Goal: Task Accomplishment & Management: Manage account settings

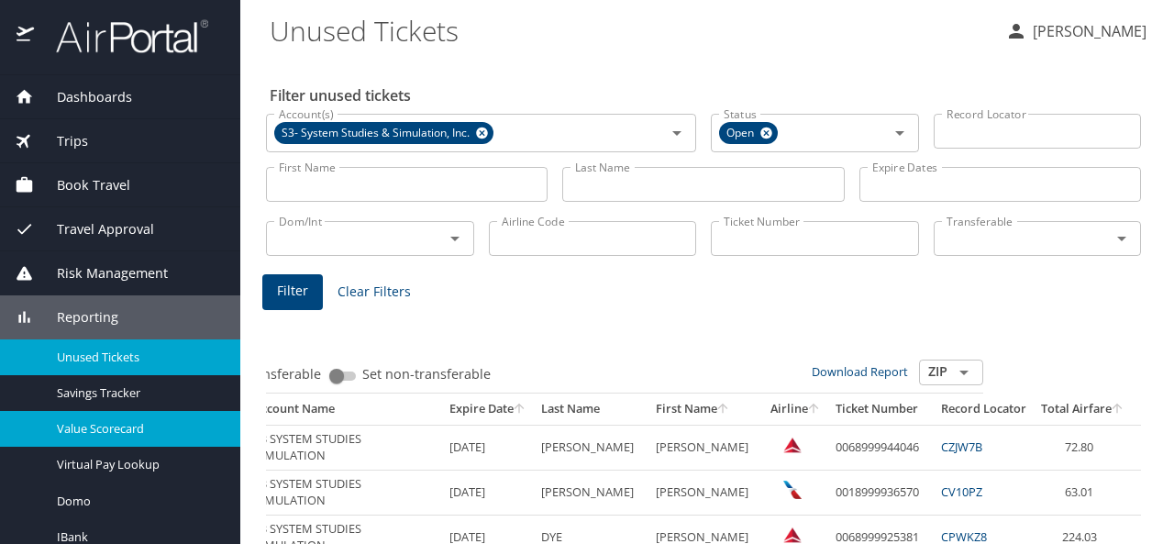
scroll to position [134, 0]
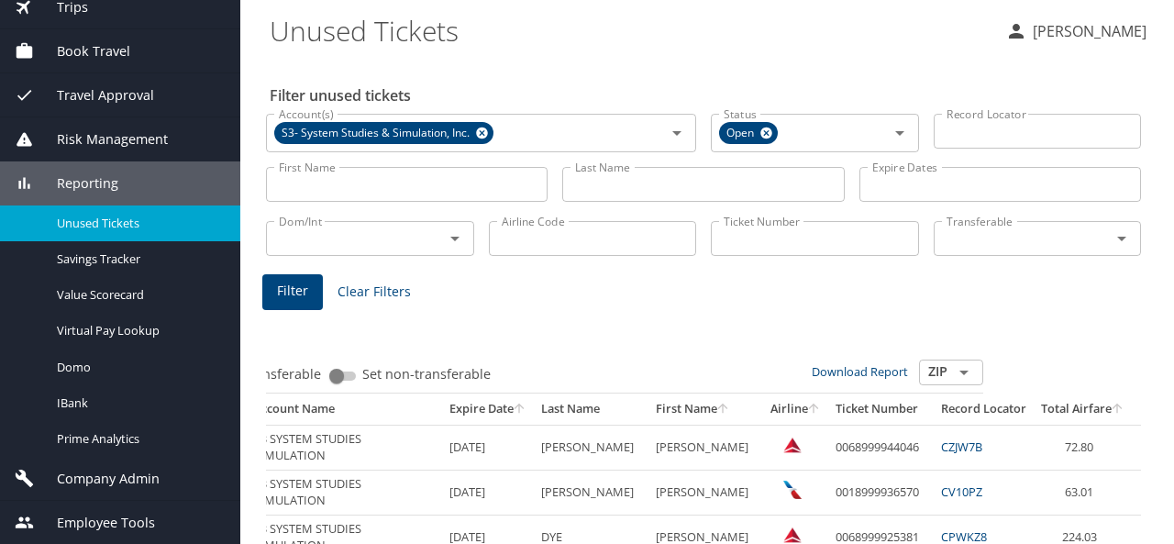
click at [132, 465] on div "Company Admin" at bounding box center [120, 479] width 240 height 44
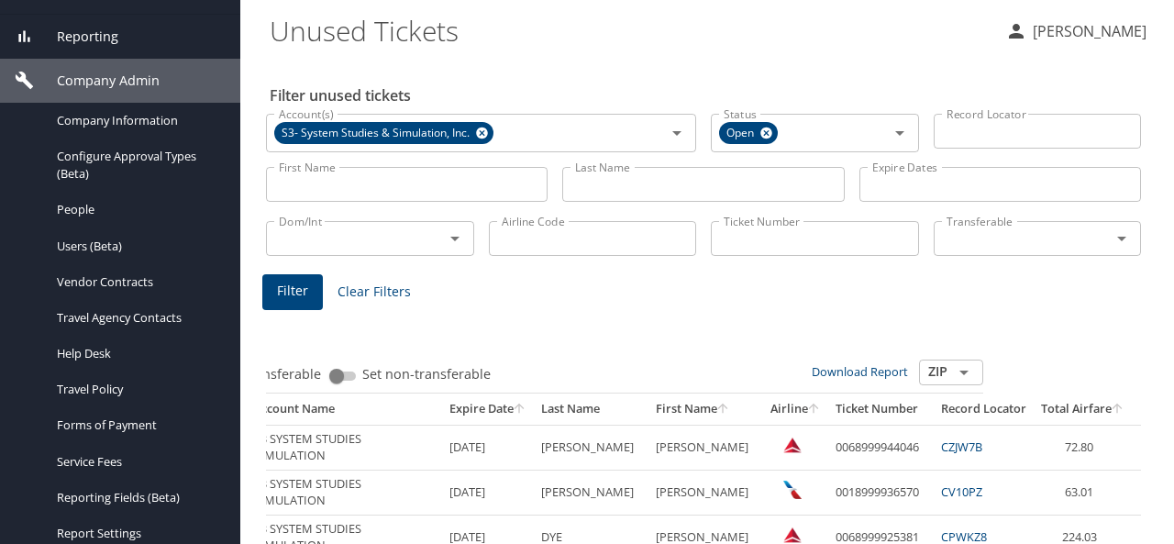
scroll to position [279, 0]
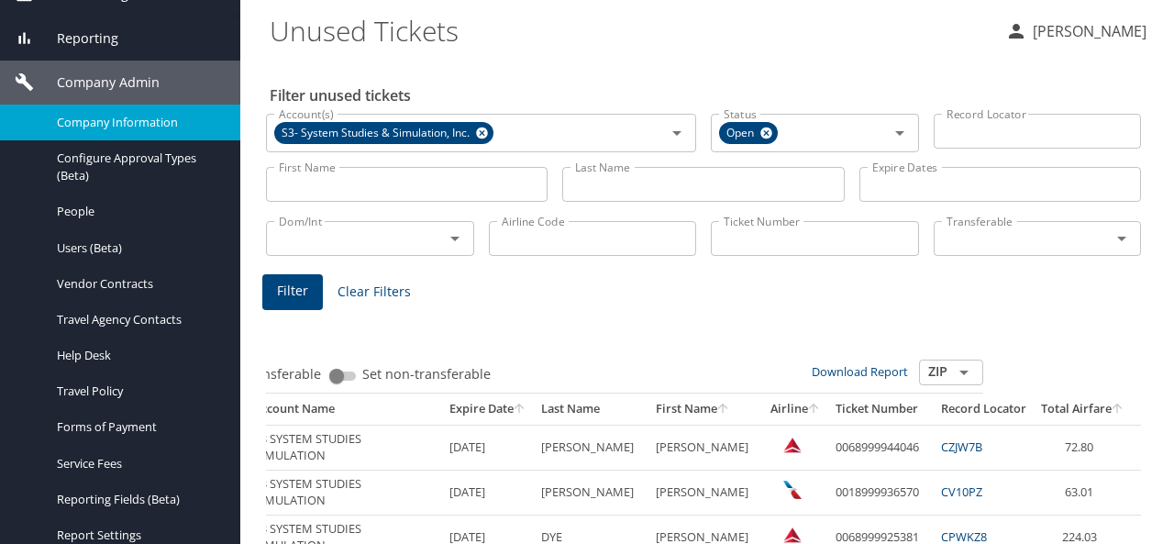
click at [117, 124] on span "Company Information" at bounding box center [137, 122] width 161 height 17
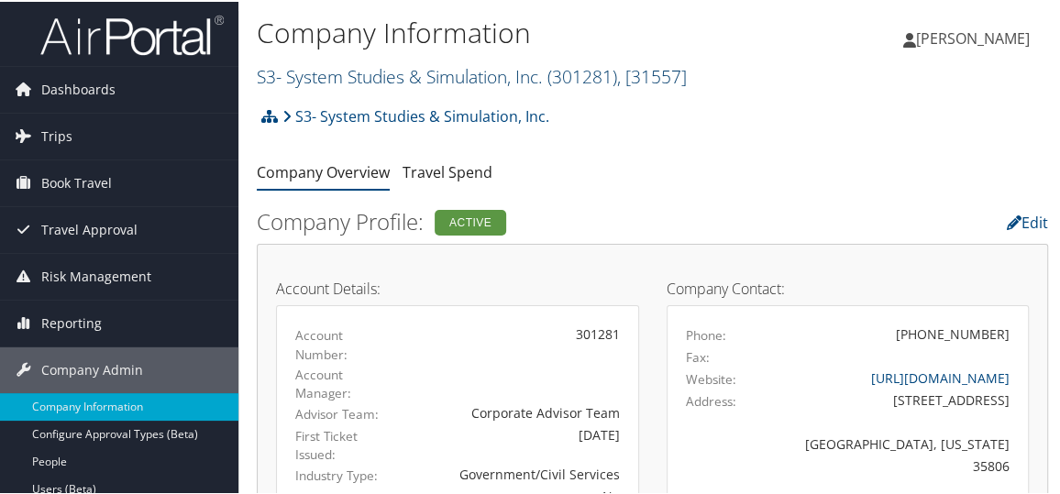
click at [374, 75] on link "S3- System Studies & Simulation, Inc. ( 301281 ) , [ 31557 ]" at bounding box center [472, 74] width 430 height 25
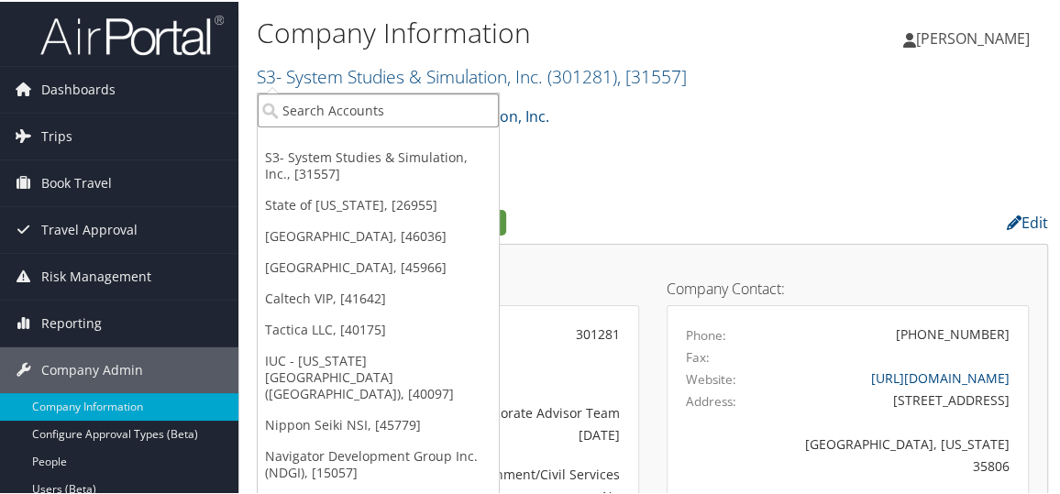
click at [363, 98] on input "search" at bounding box center [378, 109] width 241 height 34
type input "lsi"
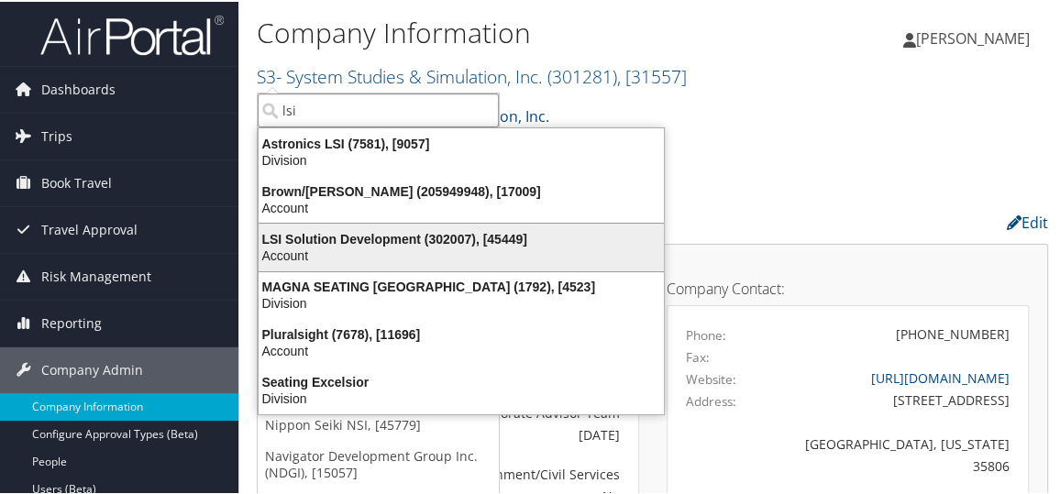
click at [364, 246] on div "Account" at bounding box center [461, 254] width 427 height 17
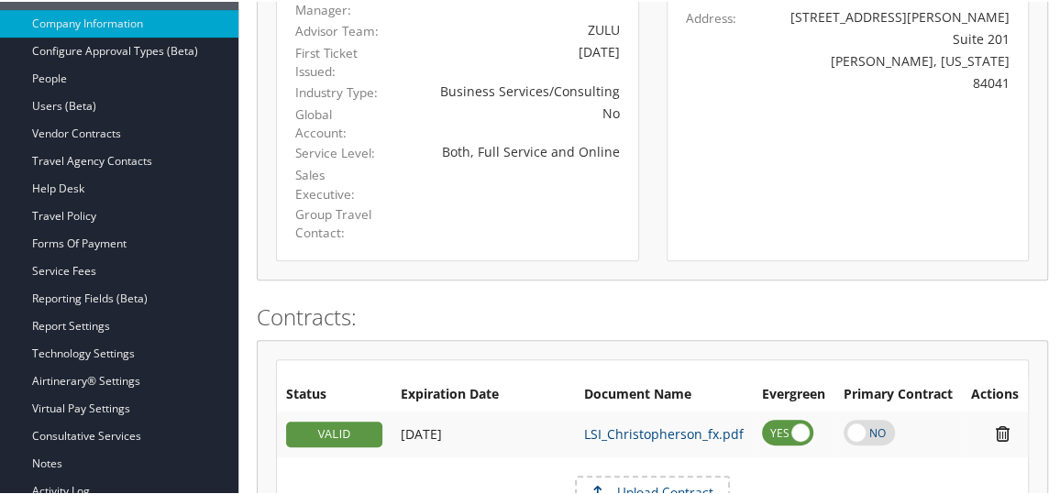
scroll to position [370, 0]
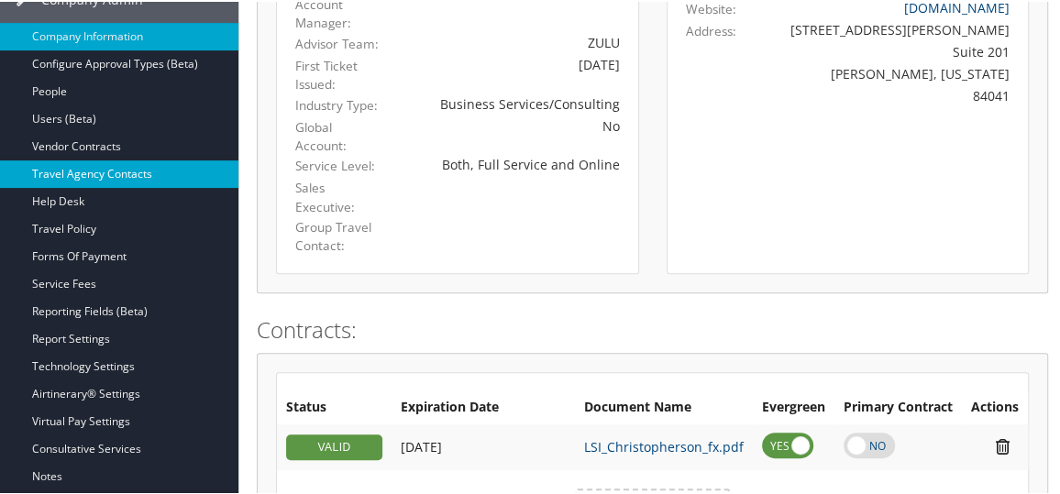
click at [83, 171] on link "Travel Agency Contacts" at bounding box center [119, 173] width 238 height 28
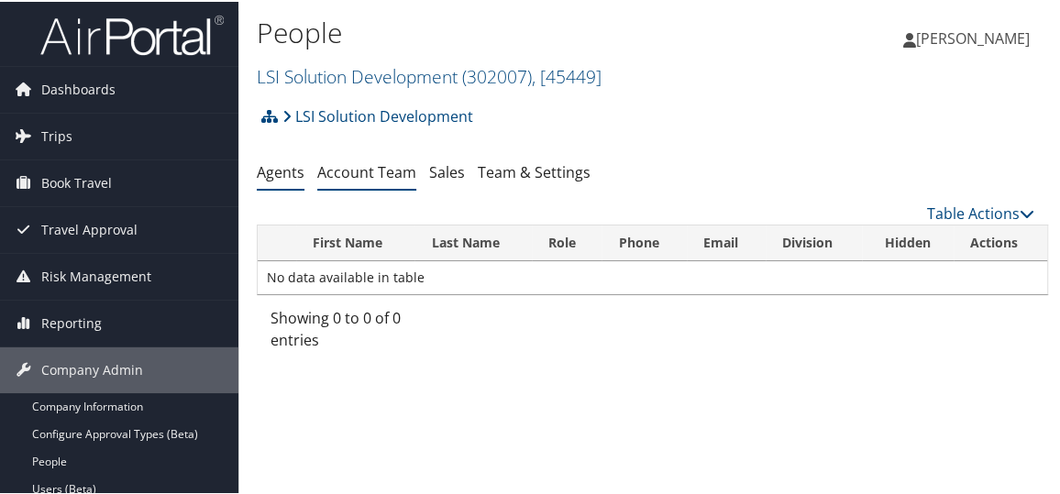
click at [370, 172] on link "Account Team" at bounding box center [366, 170] width 99 height 20
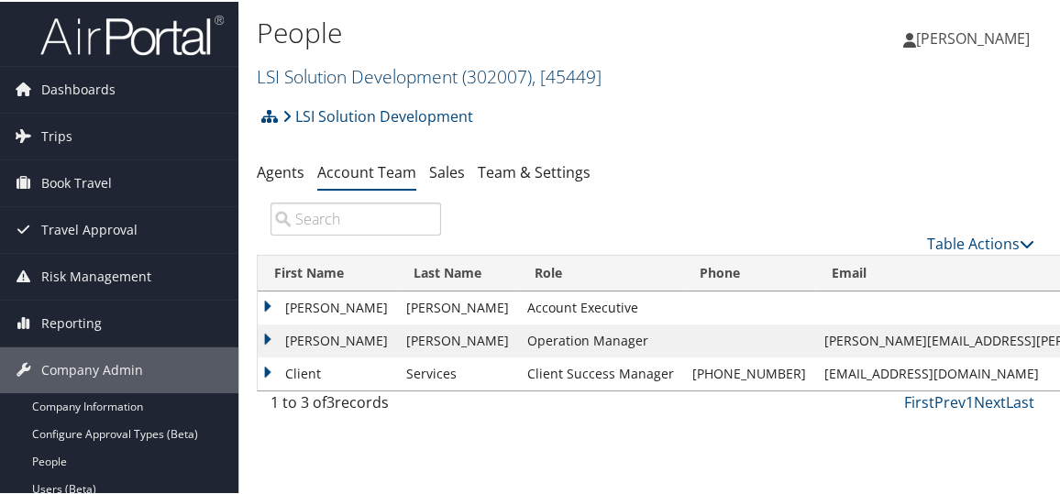
click at [389, 73] on link "LSI Solution Development ( 302007 ) , [ 45449 ]" at bounding box center [429, 74] width 345 height 25
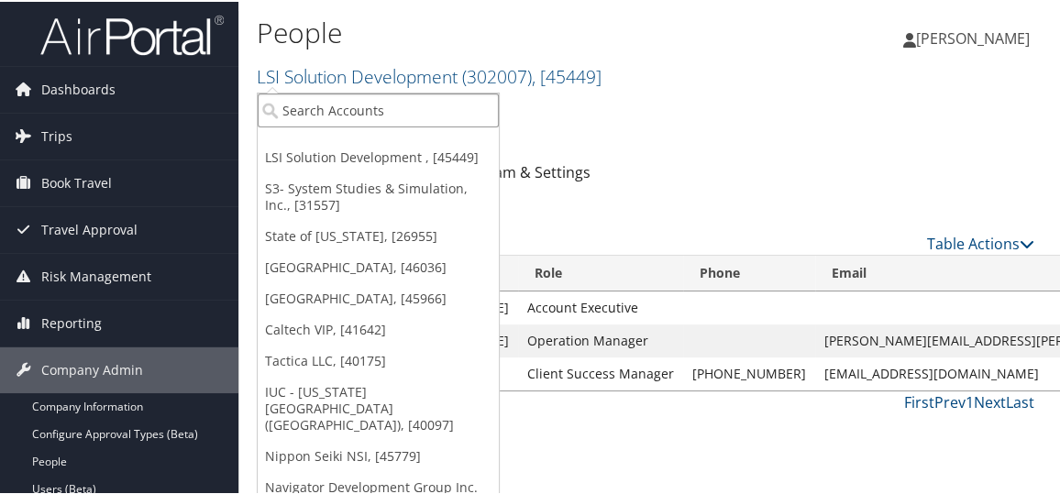
click at [378, 110] on input "search" at bounding box center [378, 109] width 241 height 34
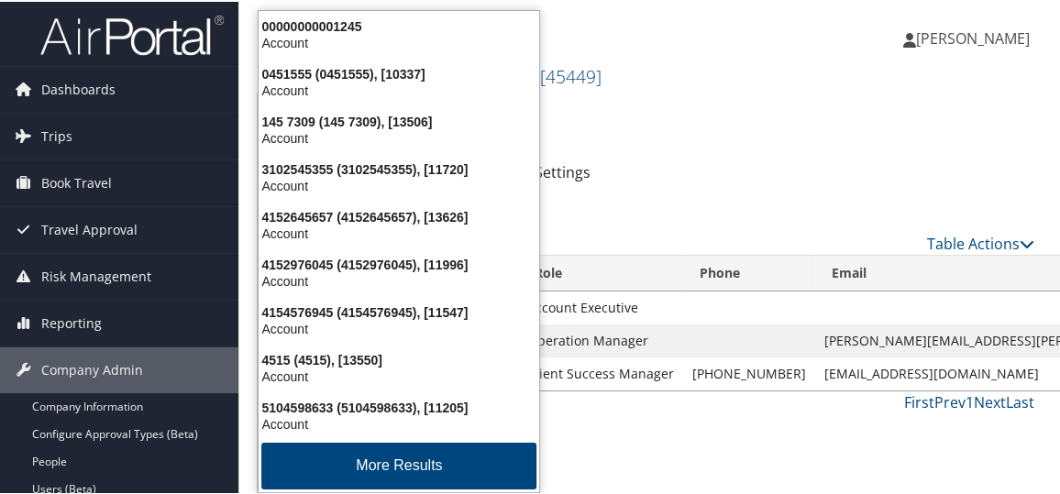
type input "4"
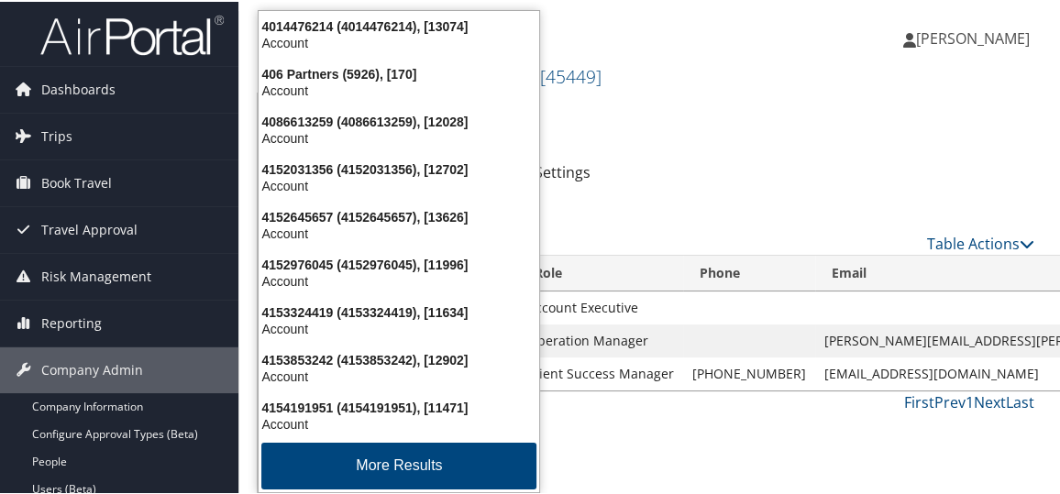
type input "4s bay"
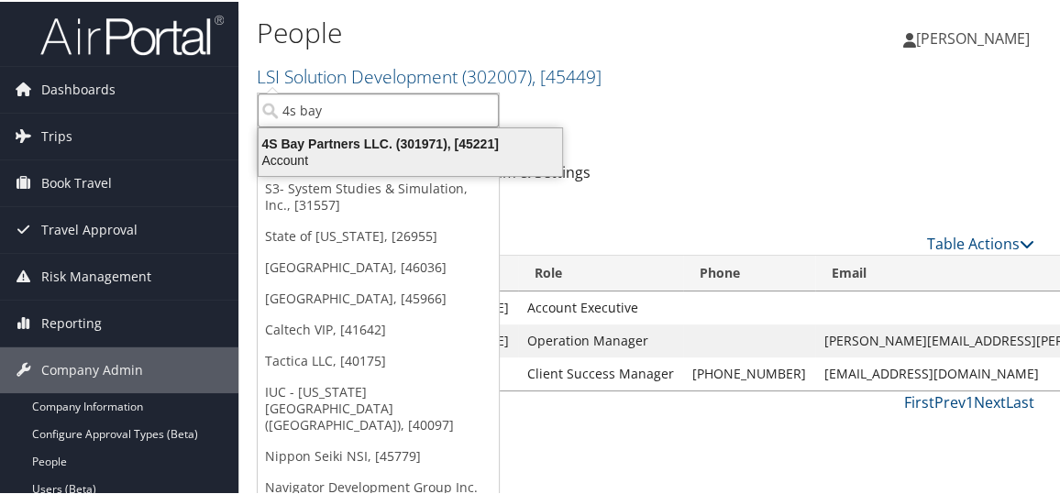
click at [366, 150] on div "Account" at bounding box center [410, 158] width 325 height 17
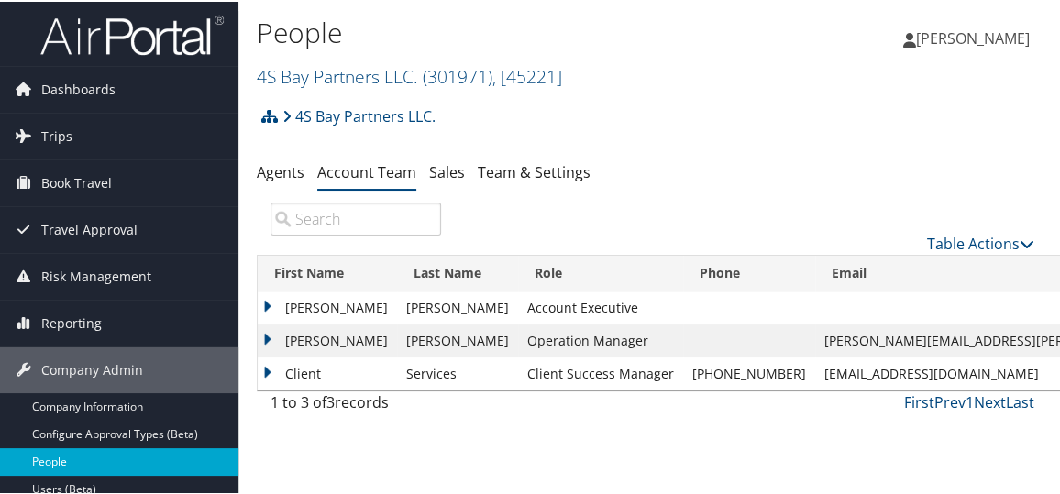
click at [124, 452] on link "People" at bounding box center [119, 461] width 238 height 28
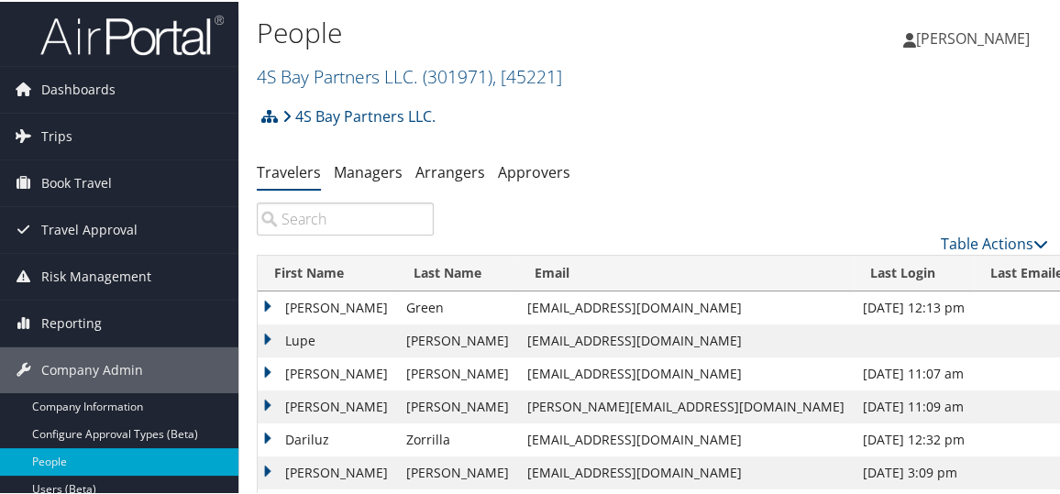
click at [342, 214] on input "search" at bounding box center [345, 217] width 177 height 33
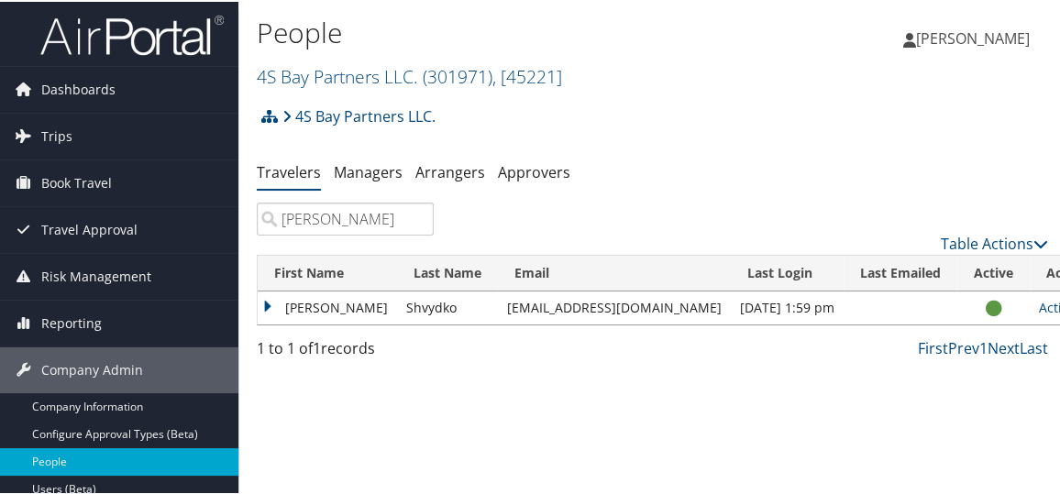
type input "eugene"
drag, startPoint x: 478, startPoint y: 308, endPoint x: 609, endPoint y: 308, distance: 131.1
click at [609, 308] on td "eshvydko@4sbay.com" at bounding box center [614, 306] width 233 height 33
copy td "eshvydko@4sbay.com"
click at [342, 70] on link "4S Bay Partners LLC. ( 301971 ) , [ 45221 ]" at bounding box center [409, 74] width 305 height 25
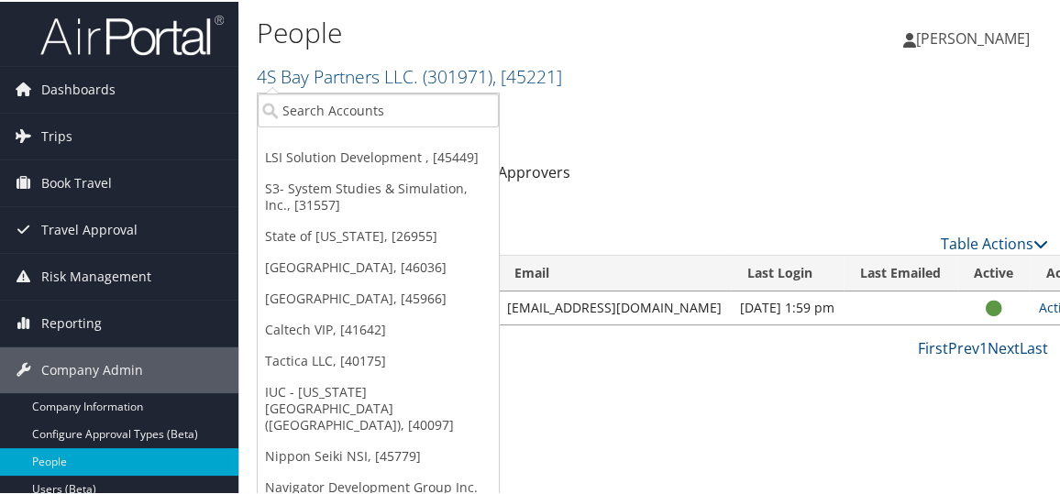
click at [325, 126] on ul "LSI Solution Development , [45449] S3- System Studies & Simulation, Inc., [3155…" at bounding box center [378, 305] width 243 height 428
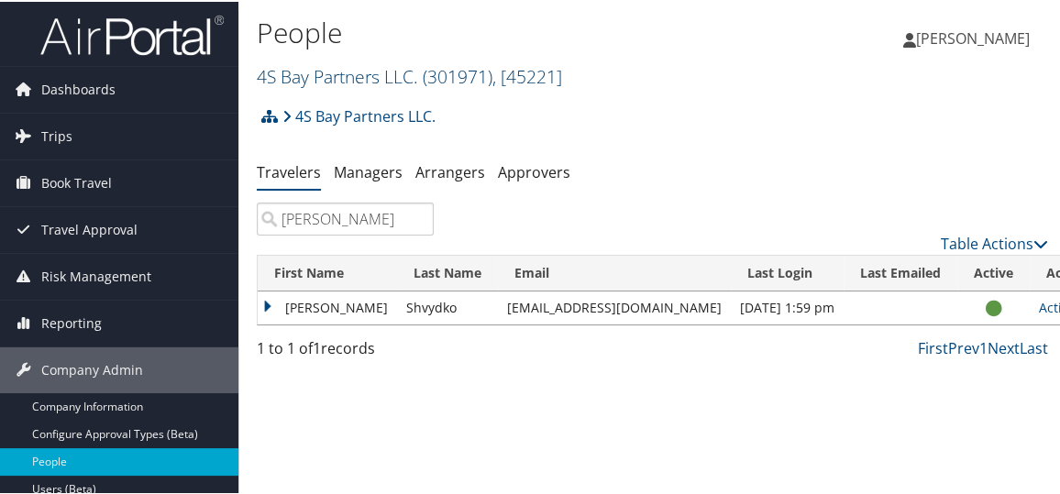
click at [334, 65] on link "4S Bay Partners LLC. ( 301971 ) , [ 45221 ]" at bounding box center [409, 74] width 305 height 25
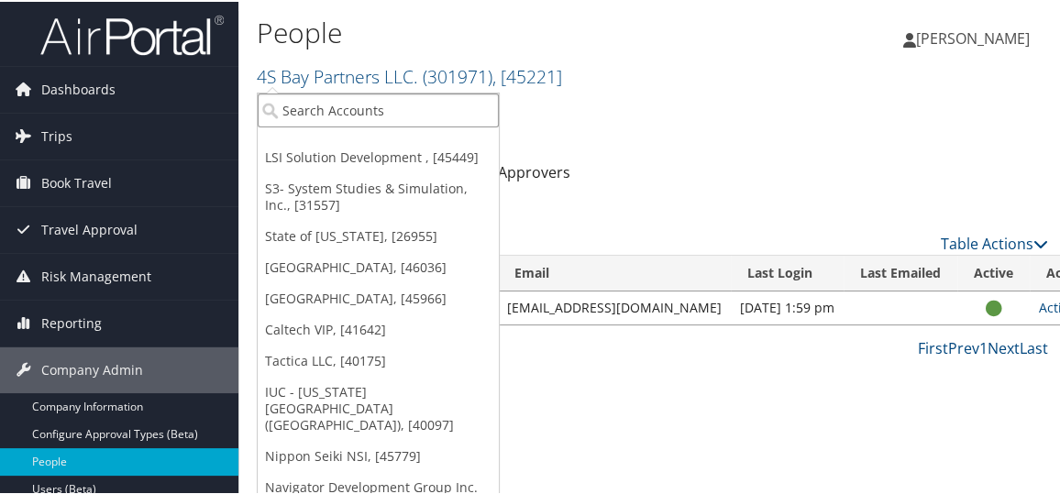
click at [326, 92] on input "search" at bounding box center [378, 109] width 241 height 34
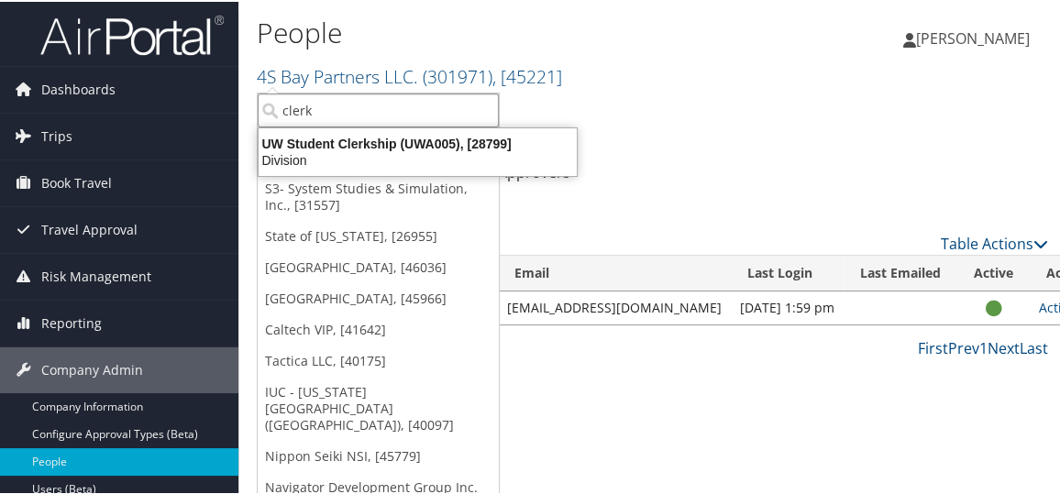
type input "clerks"
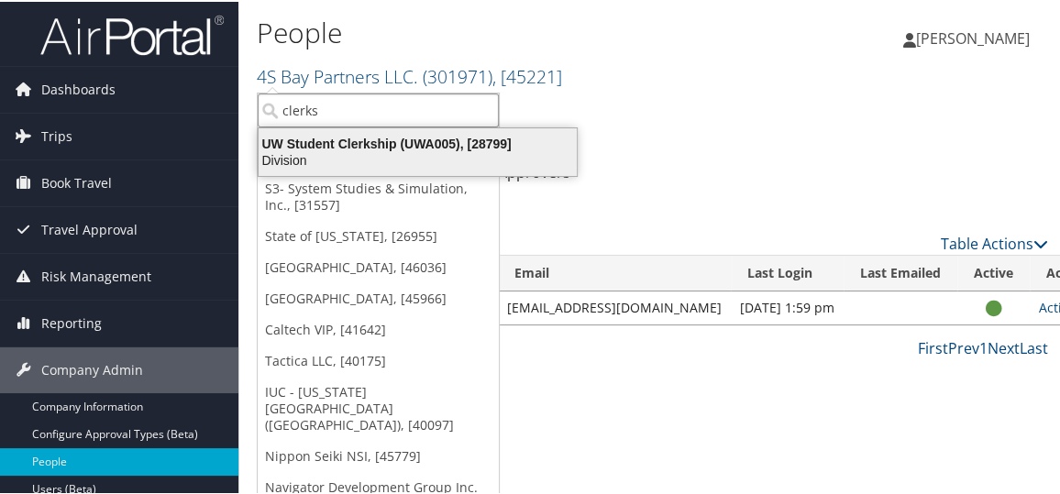
click at [357, 129] on div "UW Student Clerkship (UWA005), [28799] Division" at bounding box center [417, 150] width 313 height 42
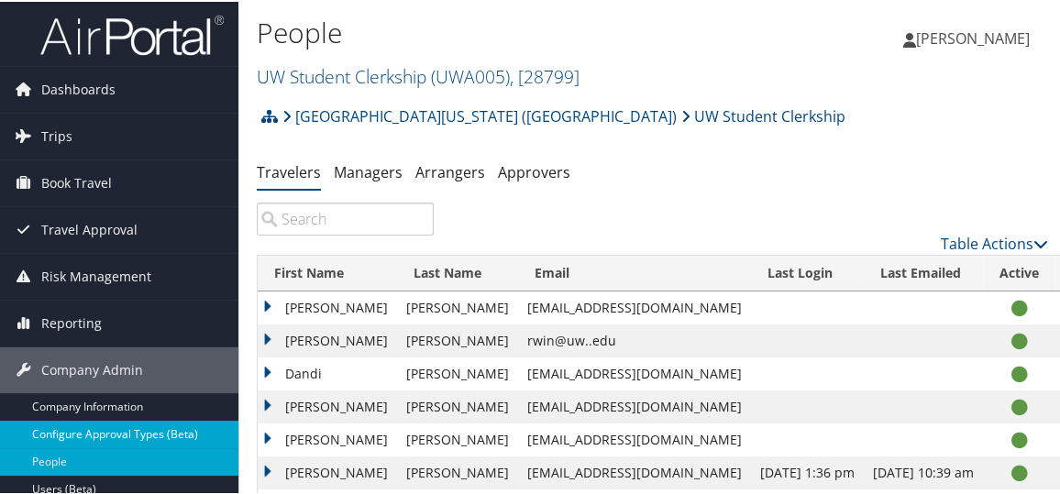
click at [138, 427] on link "Configure Approval Types (Beta)" at bounding box center [119, 433] width 238 height 28
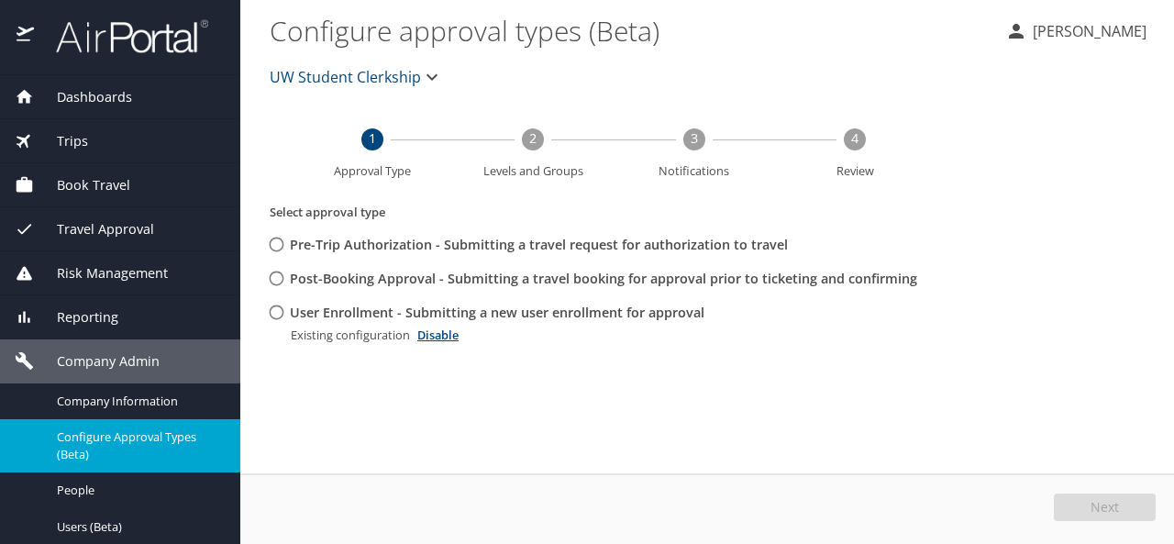
click at [283, 311] on input "User Enrollment - Submitting a new user enrollment for approval" at bounding box center [276, 312] width 34 height 34
radio input "true"
click at [1105, 507] on span "Edit" at bounding box center [1107, 507] width 24 height 13
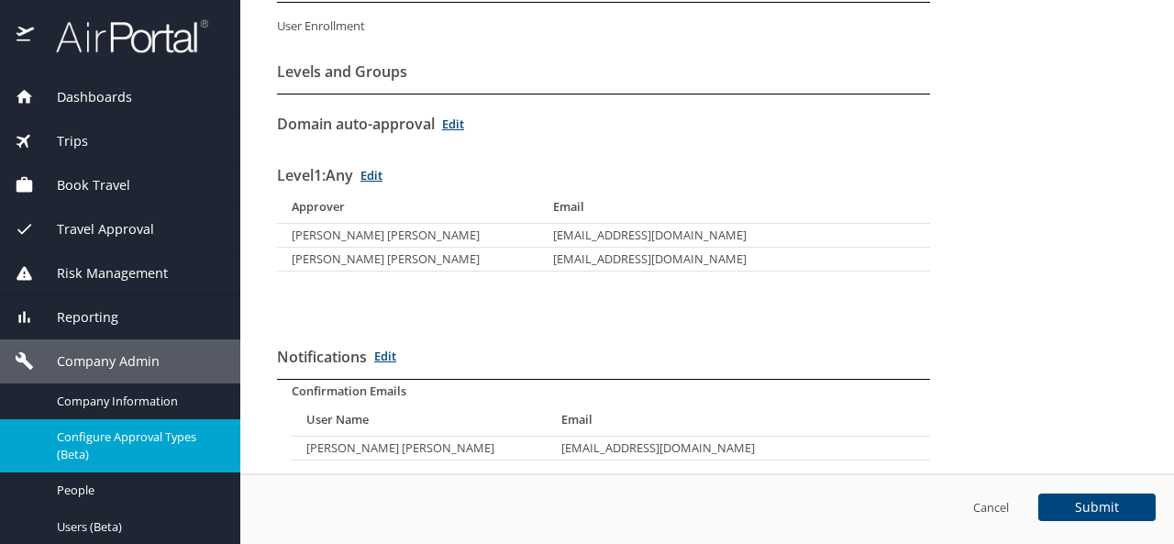
scroll to position [307, 0]
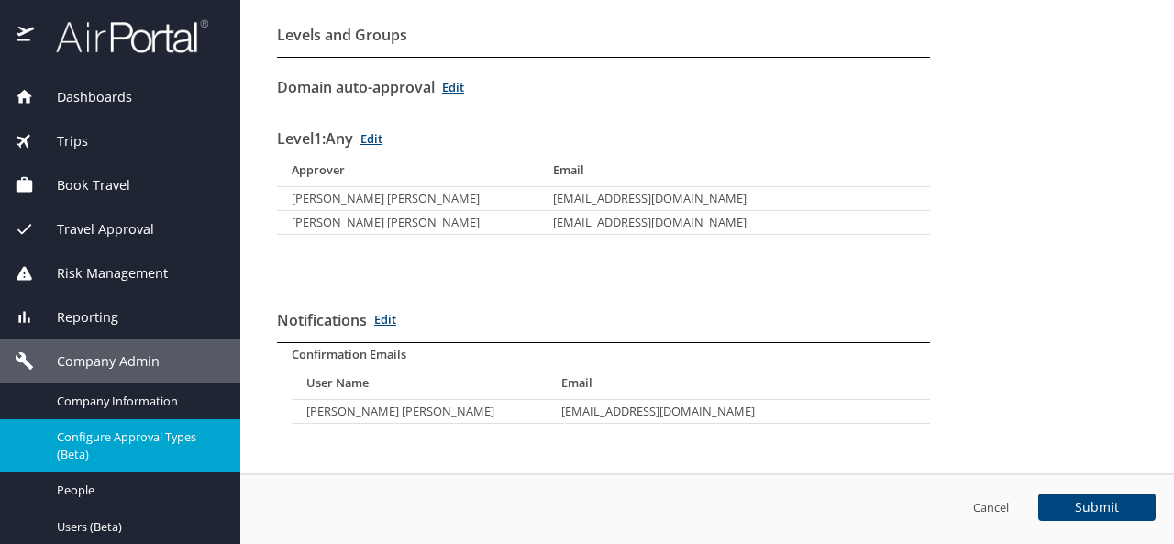
click at [583, 196] on td "miranda2@uw.edu" at bounding box center [734, 199] width 392 height 24
click at [382, 131] on link "Edit" at bounding box center [371, 138] width 22 height 17
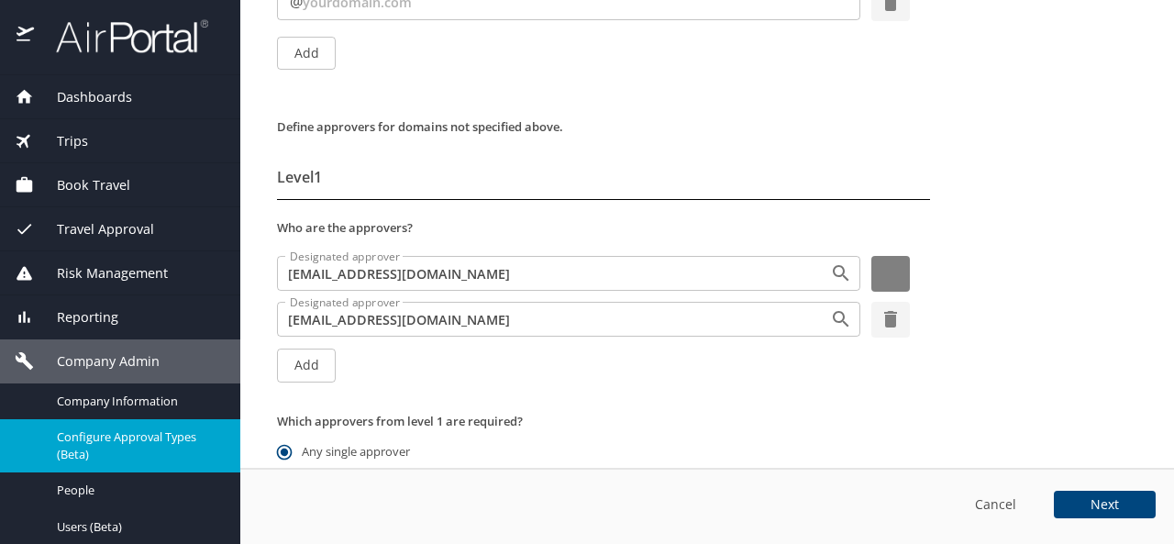
click at [888, 270] on icon "button" at bounding box center [890, 273] width 22 height 22
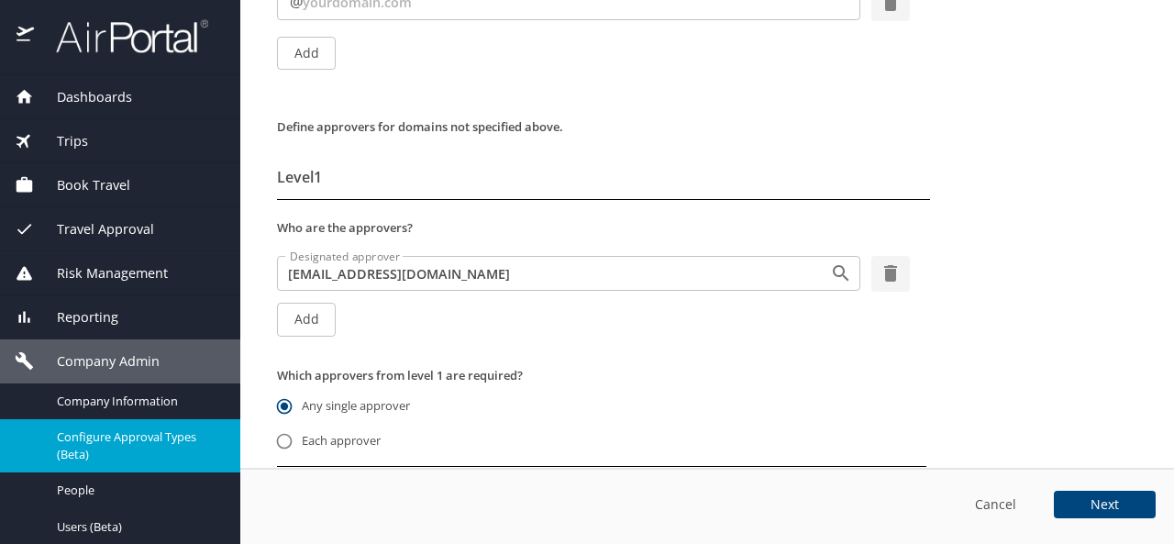
click at [1098, 503] on span "Next" at bounding box center [1104, 504] width 28 height 13
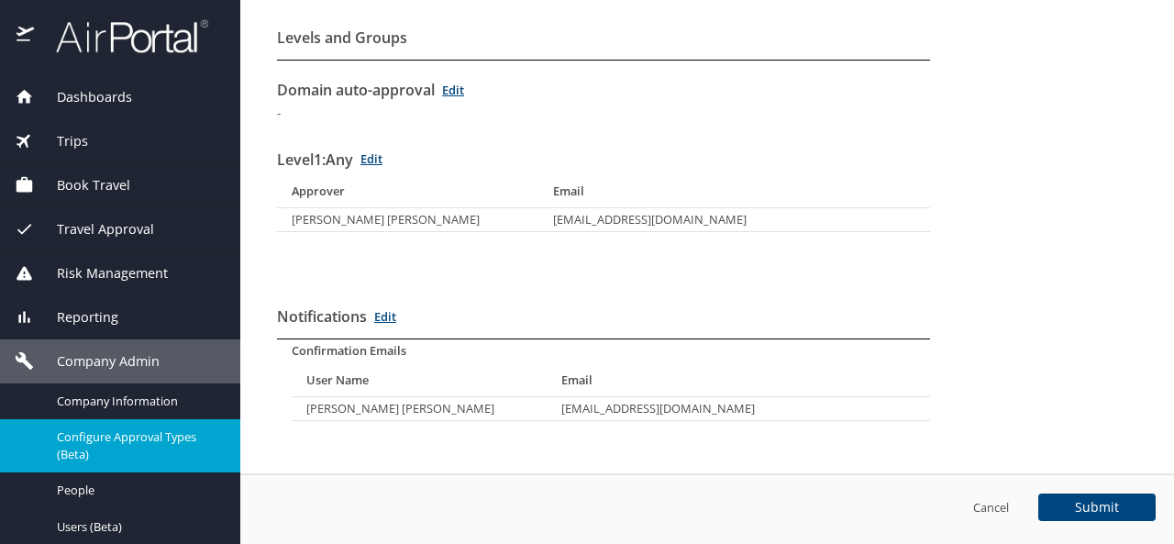
scroll to position [302, 0]
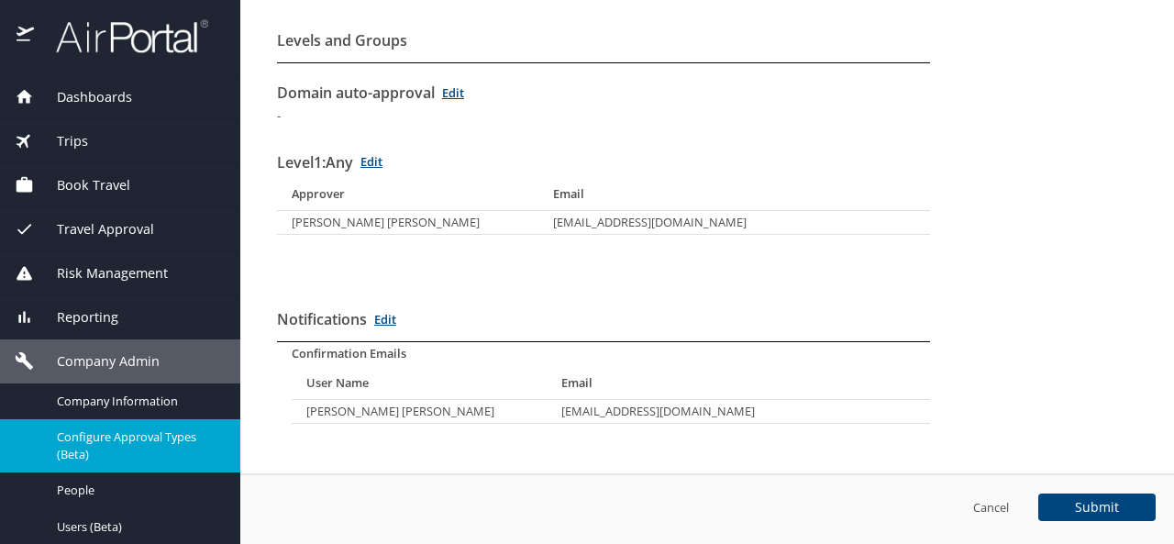
click at [1096, 509] on span "Submit" at bounding box center [1097, 507] width 44 height 13
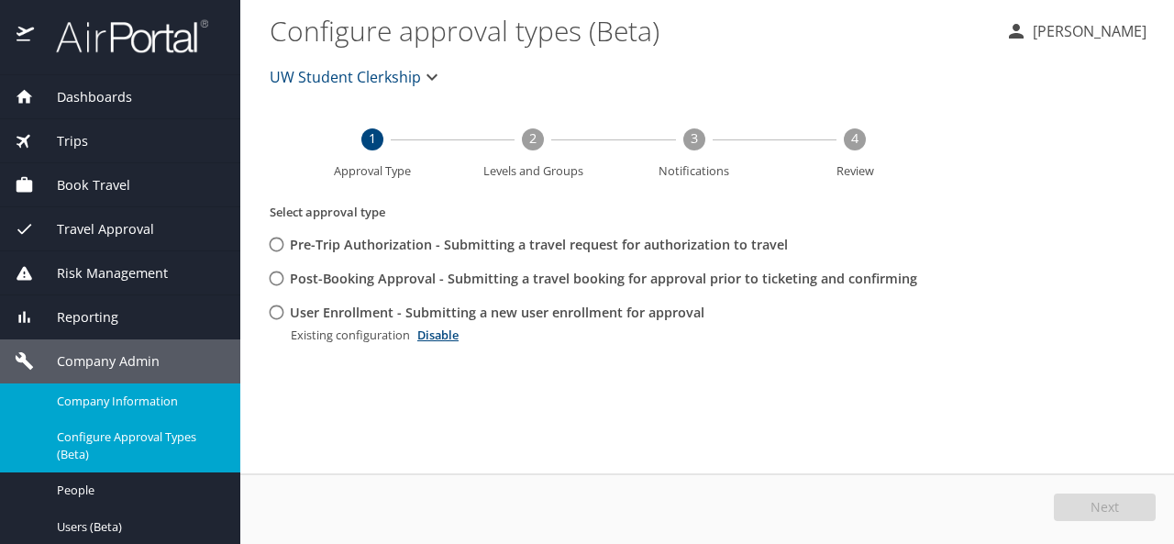
click at [149, 394] on span "Company Information" at bounding box center [137, 400] width 161 height 17
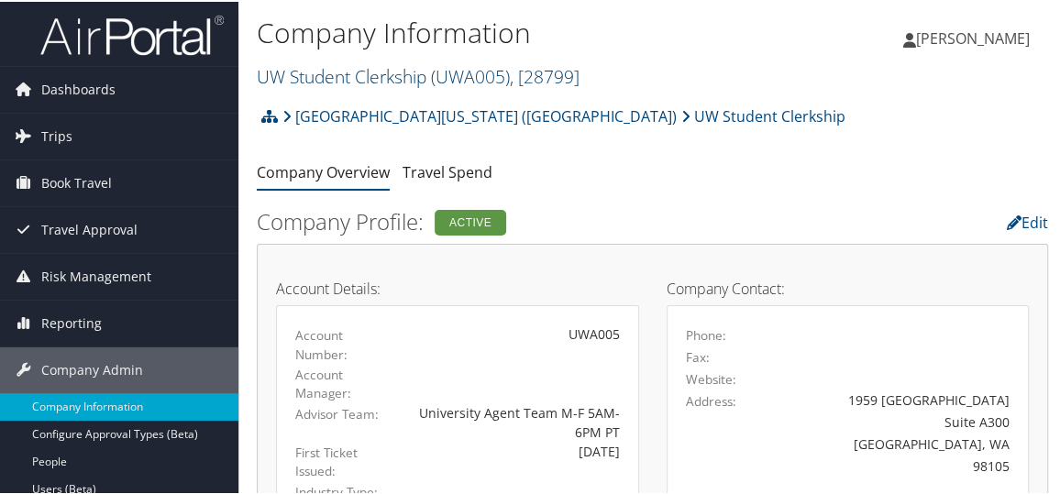
click at [382, 74] on link "UW Student Clerkship ( UWA005 ) , [ 28799 ]" at bounding box center [418, 74] width 323 height 25
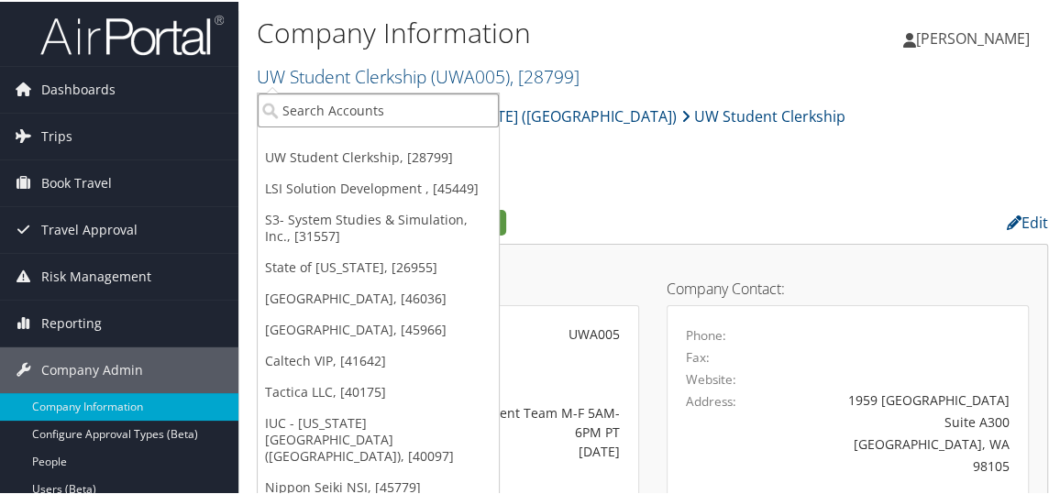
click at [343, 105] on input "search" at bounding box center [378, 109] width 241 height 34
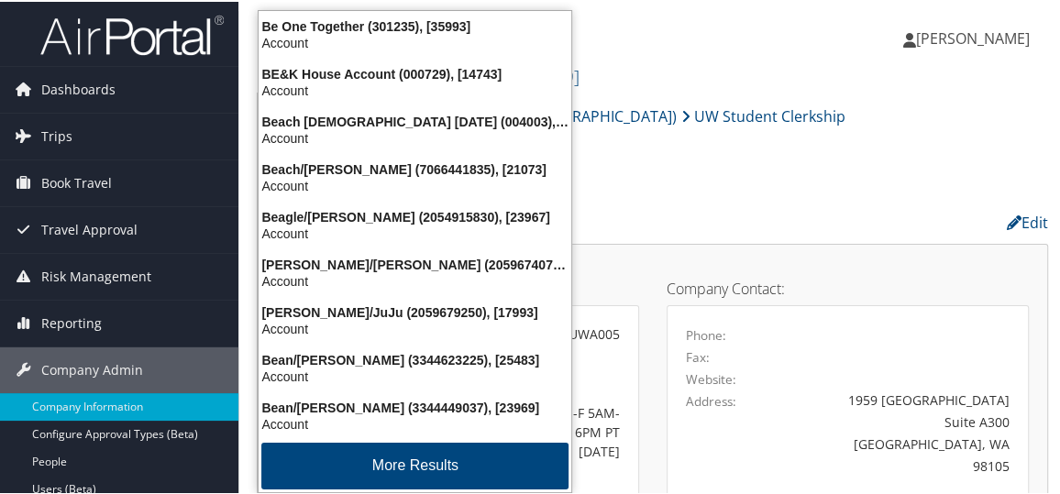
type input "being first"
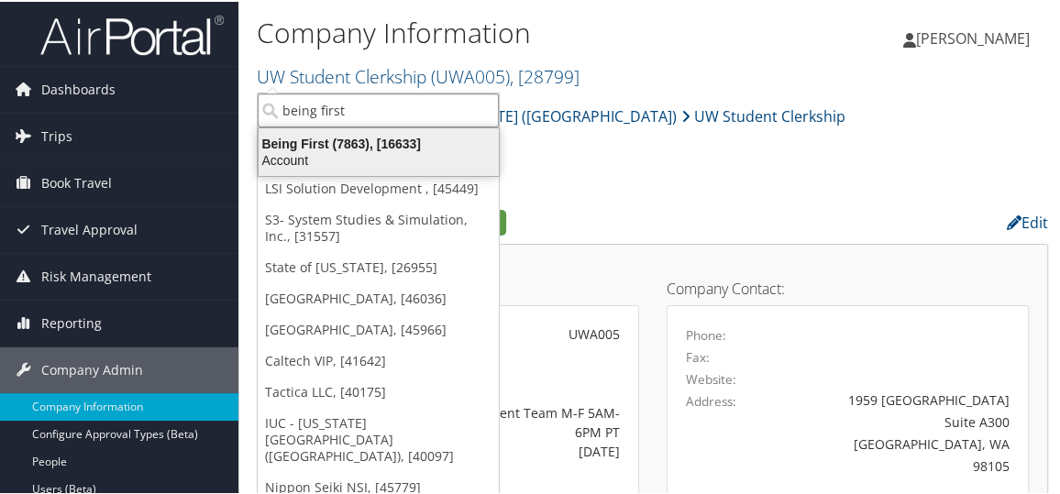
click at [315, 153] on div "Account" at bounding box center [379, 158] width 262 height 17
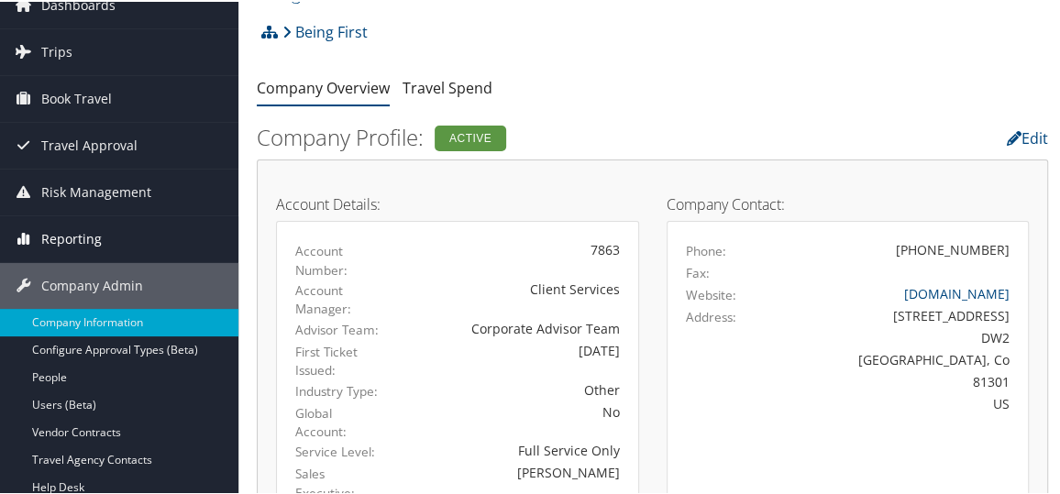
scroll to position [166, 0]
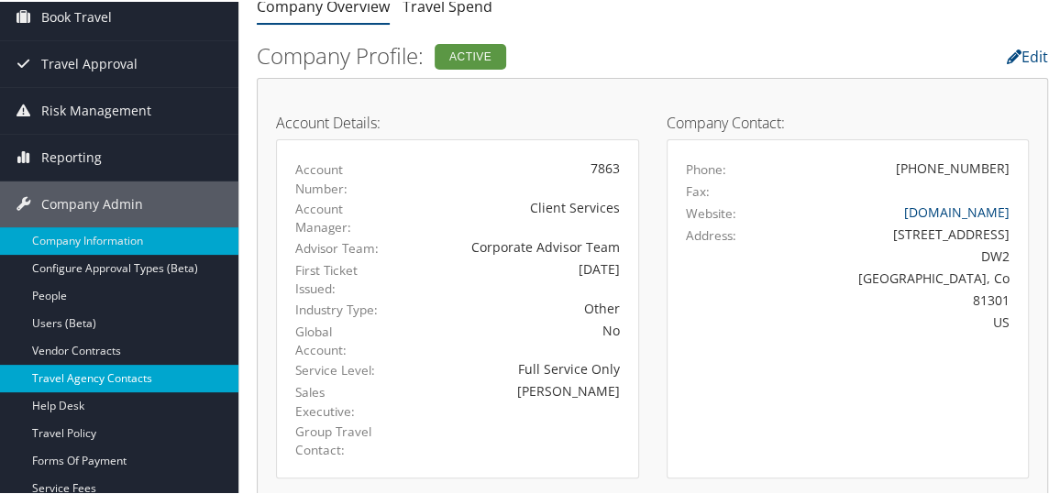
click at [103, 382] on link "Travel Agency Contacts" at bounding box center [119, 377] width 238 height 28
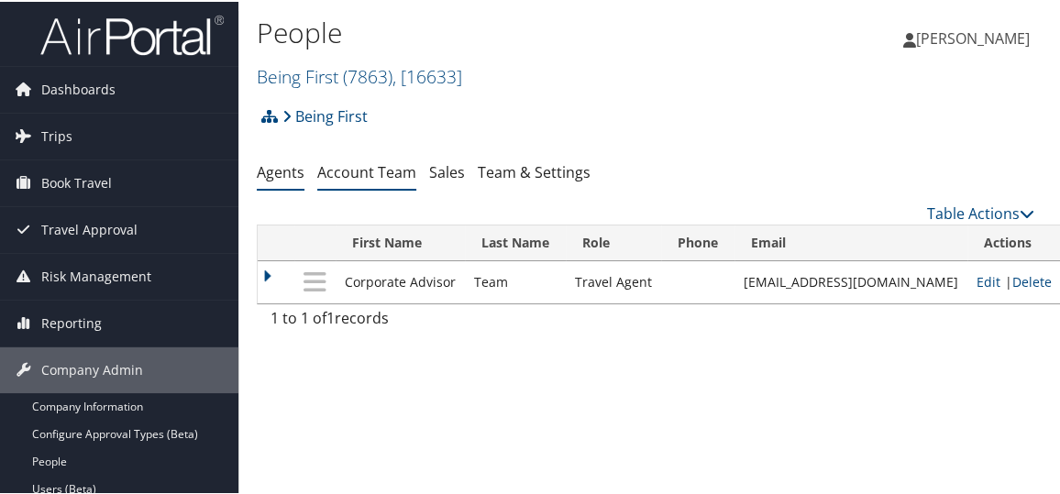
click at [372, 171] on link "Account Team" at bounding box center [366, 170] width 99 height 20
